Goal: Information Seeking & Learning: Learn about a topic

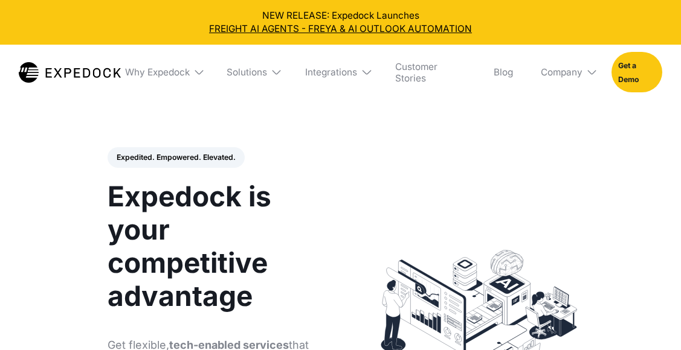
select select
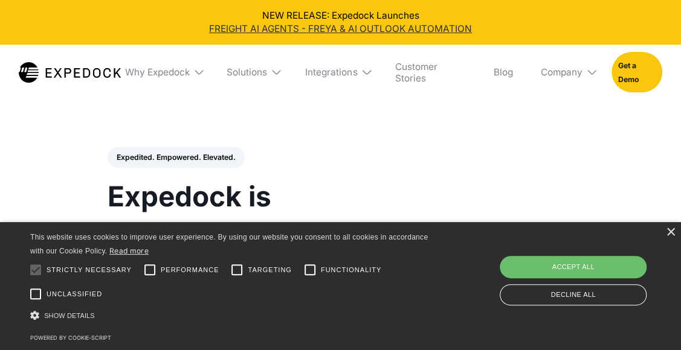
click at [367, 26] on link "FREIGHT AI AGENTS - FREYA & AI OUTLOOK AUTOMATION" at bounding box center [340, 28] width 662 height 13
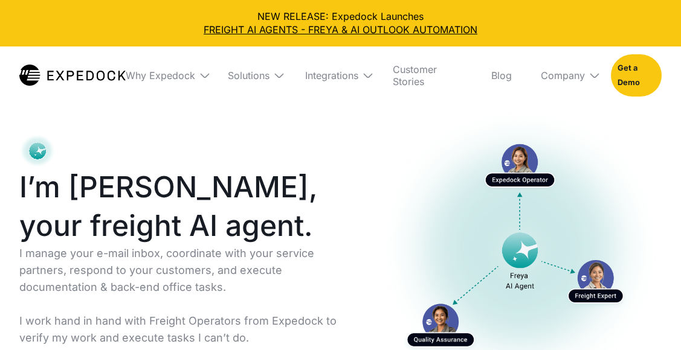
select select
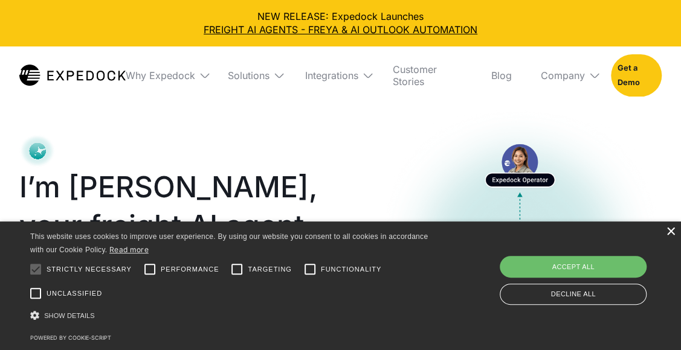
click at [668, 231] on div "×" at bounding box center [670, 232] width 9 height 9
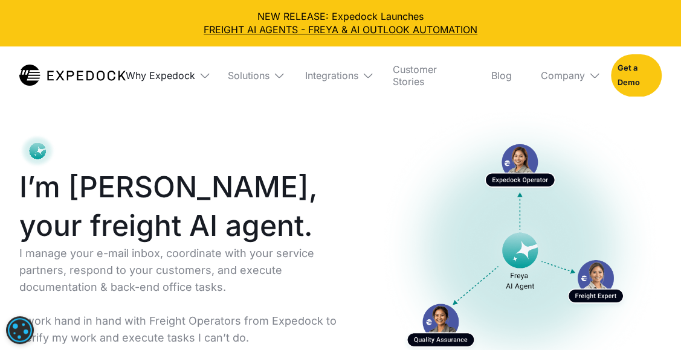
click at [178, 71] on div "Why Expedock" at bounding box center [160, 75] width 69 height 12
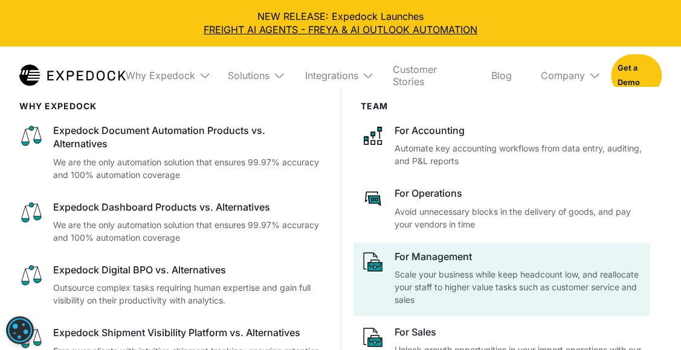
scroll to position [2416, 0]
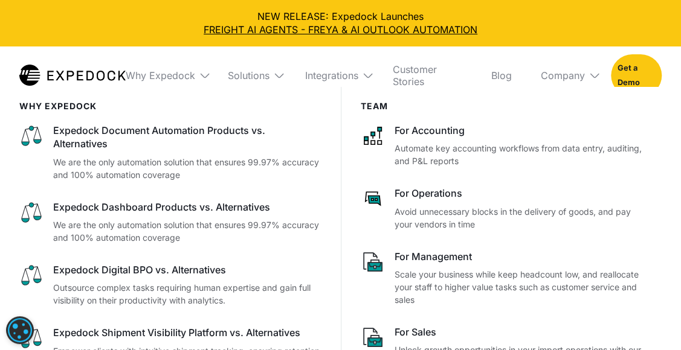
click at [143, 48] on div "Why Expedock" at bounding box center [162, 76] width 92 height 58
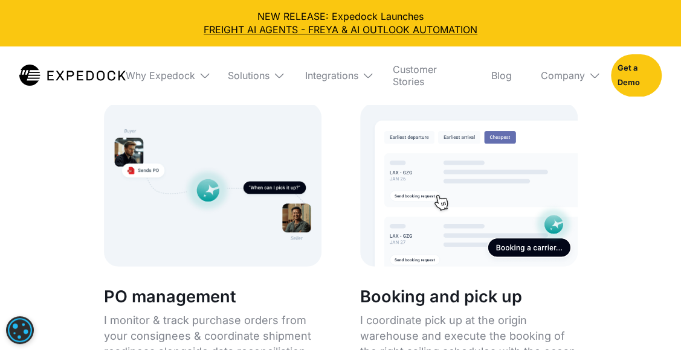
scroll to position [1510, 0]
